Goal: Information Seeking & Learning: Learn about a topic

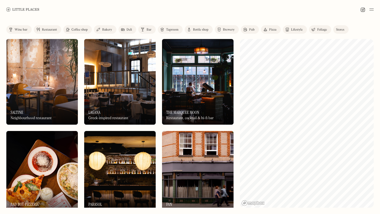
click at [251, 31] on div "Pub" at bounding box center [252, 29] width 6 height 3
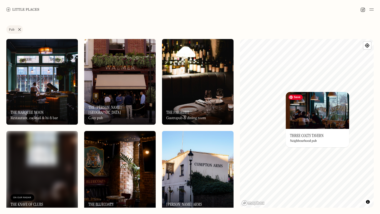
click at [314, 115] on img at bounding box center [316, 110] width 63 height 37
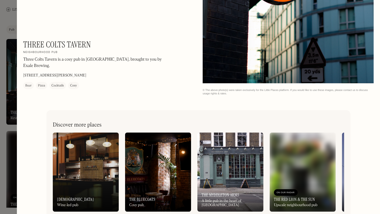
scroll to position [367, 0]
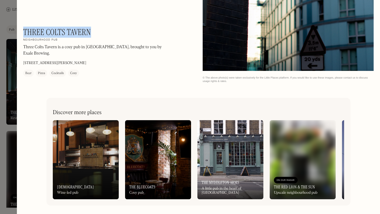
drag, startPoint x: 102, startPoint y: 30, endPoint x: 24, endPoint y: 31, distance: 77.8
click at [24, 31] on div "Three Colts Tavern On Our Radar Neighbourhood pub [GEOGRAPHIC_DATA] is a cosy p…" at bounding box center [94, 52] width 142 height 50
click at [0, 113] on div at bounding box center [190, 107] width 380 height 214
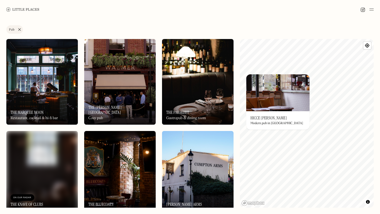
click at [239, 91] on div "Label Pub Wine bar Restaurant Coffee shop Bakery Deli Bar Taproom Bottle shop B…" at bounding box center [190, 116] width 380 height 195
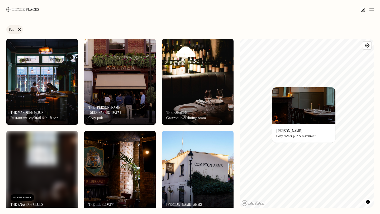
click at [301, 100] on img at bounding box center [303, 105] width 63 height 37
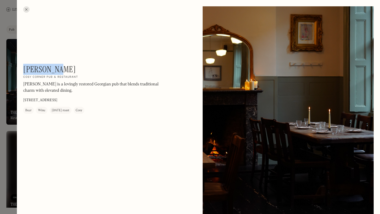
drag, startPoint x: 65, startPoint y: 67, endPoint x: 24, endPoint y: 68, distance: 41.1
click at [24, 68] on div "[PERSON_NAME] On Our Radar Cosy corner pub & restaurant [PERSON_NAME] is a lovi…" at bounding box center [94, 89] width 142 height 50
click at [28, 11] on div at bounding box center [26, 9] width 6 height 6
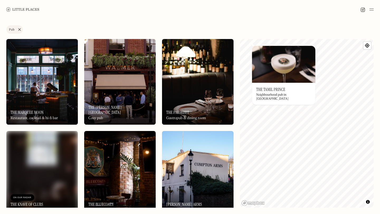
click at [290, 62] on img at bounding box center [283, 64] width 63 height 37
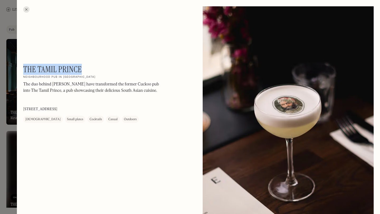
drag, startPoint x: 91, startPoint y: 67, endPoint x: 24, endPoint y: 69, distance: 66.7
click at [24, 69] on div "The Tamil Prince On Our Radar Neighbourhood pub in [GEOGRAPHIC_DATA] The duo be…" at bounding box center [94, 93] width 142 height 59
click at [27, 9] on div at bounding box center [26, 9] width 6 height 6
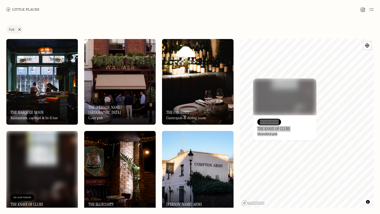
drag, startPoint x: 260, startPoint y: 127, endPoint x: 337, endPoint y: 0, distance: 148.1
click at [0, 0] on body "Places Map Store About Apply 🍪 Accept cookies Settings Close Cookie Popup Close…" at bounding box center [190, 107] width 380 height 214
